Goal: Task Accomplishment & Management: Use online tool/utility

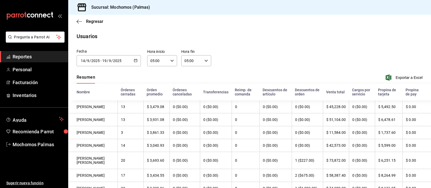
scroll to position [164, 0]
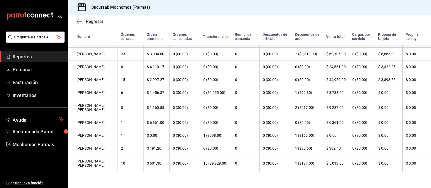
click at [82, 23] on span "Regresar" at bounding box center [90, 21] width 27 height 5
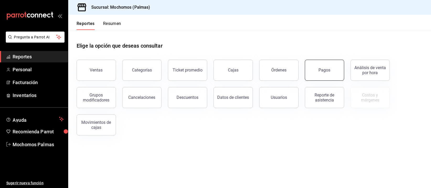
click at [323, 61] on button "Pagos" at bounding box center [324, 70] width 39 height 21
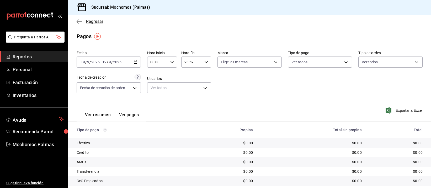
click at [88, 23] on span "Regresar" at bounding box center [94, 21] width 17 height 5
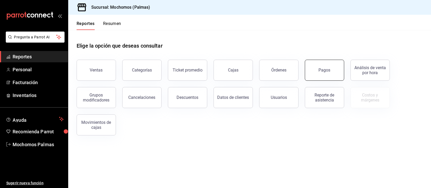
click at [333, 67] on button "Pagos" at bounding box center [324, 70] width 39 height 21
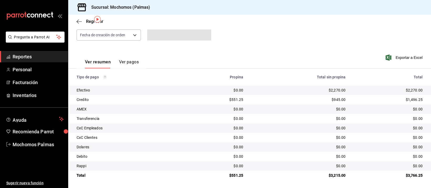
scroll to position [53, 0]
click at [87, 21] on span "Regresar" at bounding box center [94, 21] width 17 height 5
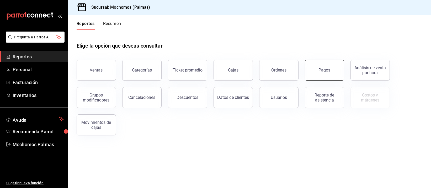
click at [328, 71] on div "Pagos" at bounding box center [325, 69] width 12 height 5
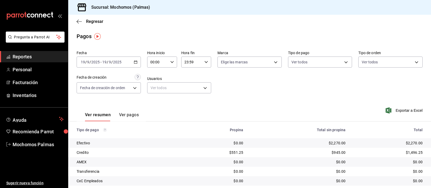
click at [165, 55] on div "Hora inicio 00:00 Hora inicio" at bounding box center [162, 59] width 30 height 17
click at [315, 86] on div at bounding box center [215, 94] width 431 height 188
